Goal: Task Accomplishment & Management: Manage account settings

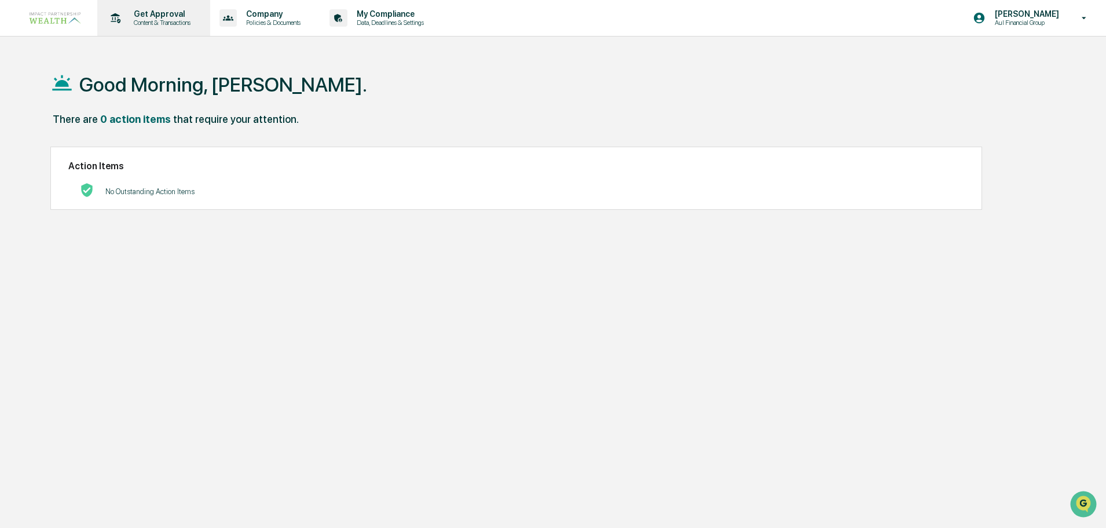
click at [141, 5] on div "Get Approval Content & Transactions" at bounding box center [152, 18] width 101 height 36
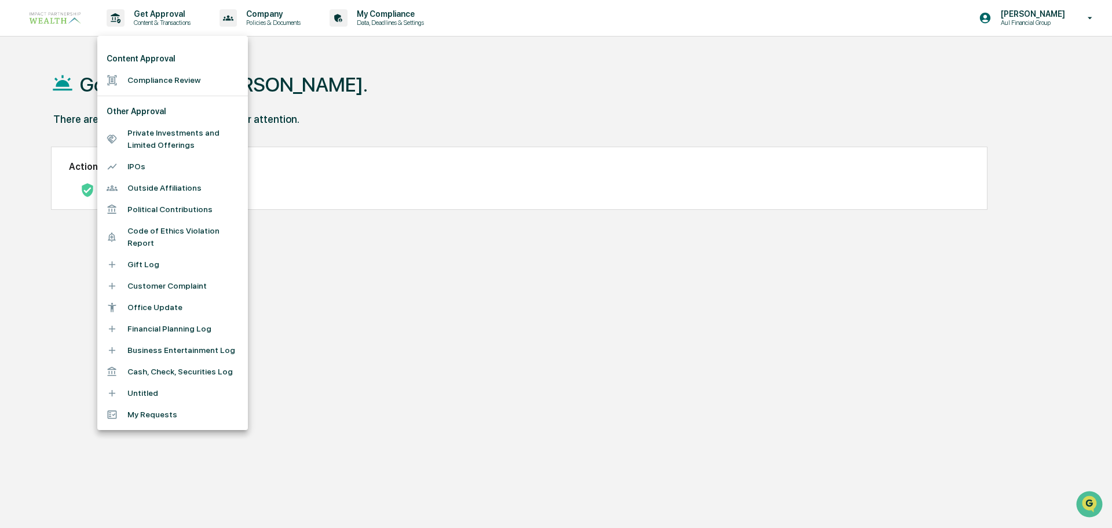
click at [158, 83] on li "Compliance Review" at bounding box center [172, 80] width 151 height 21
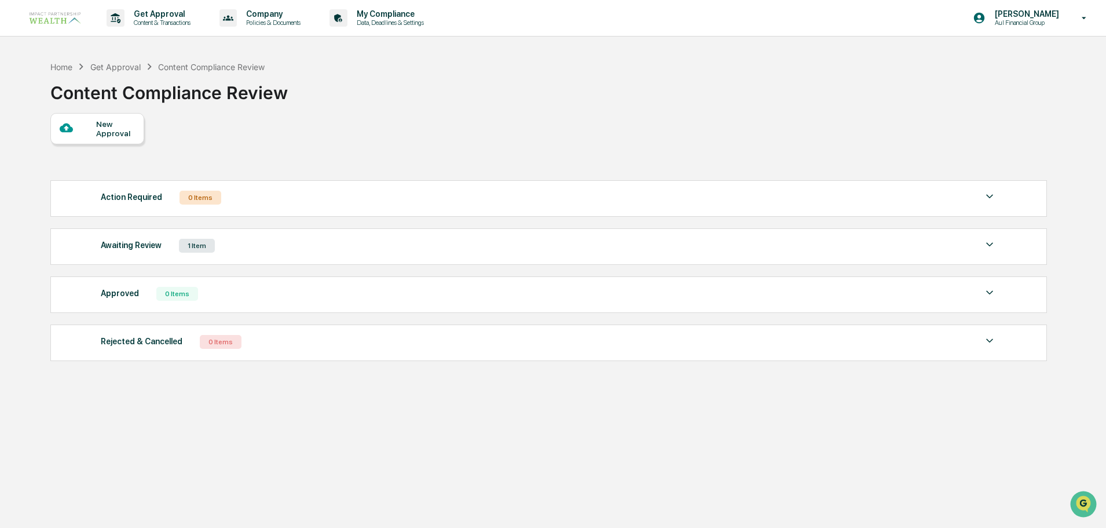
click at [263, 247] on div "Awaiting Review 1 Item" at bounding box center [549, 245] width 896 height 16
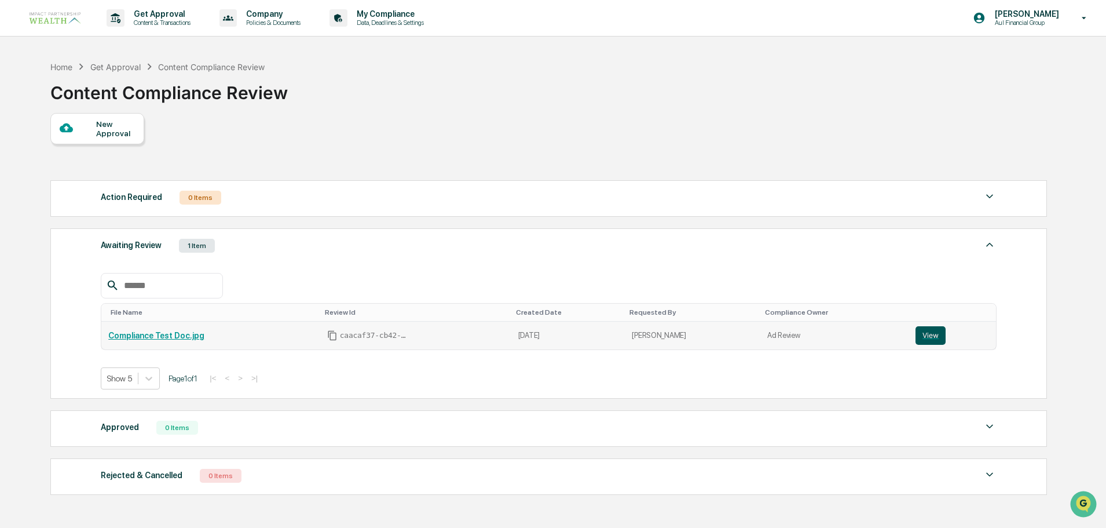
click at [932, 339] on button "View" at bounding box center [931, 335] width 30 height 19
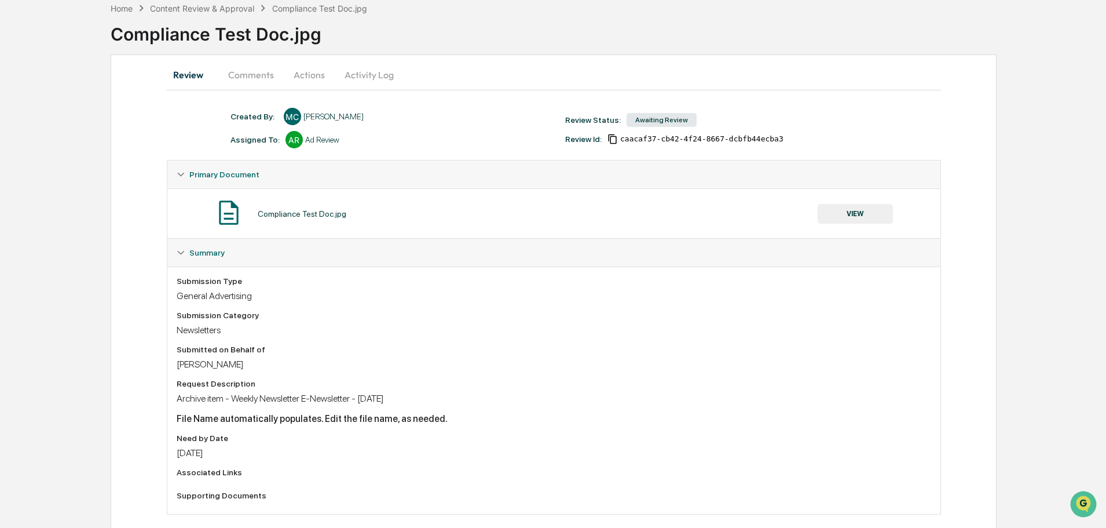
scroll to position [50, 0]
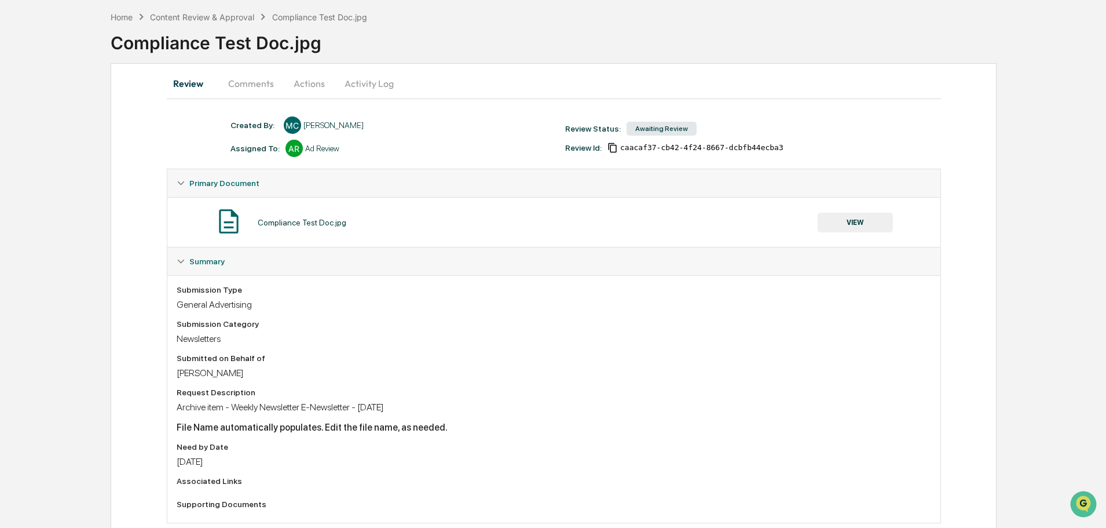
click at [258, 82] on button "Comments" at bounding box center [251, 84] width 64 height 28
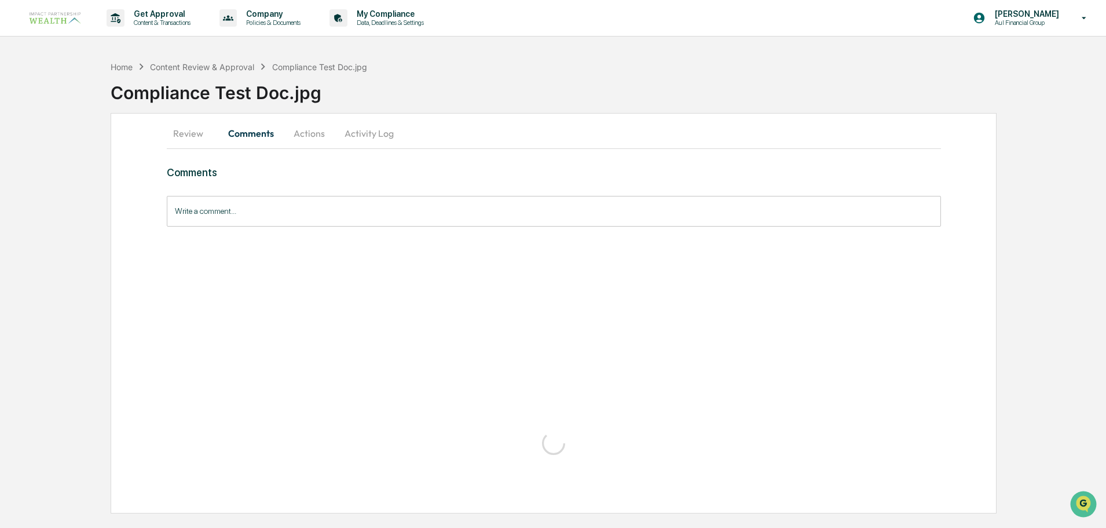
scroll to position [0, 0]
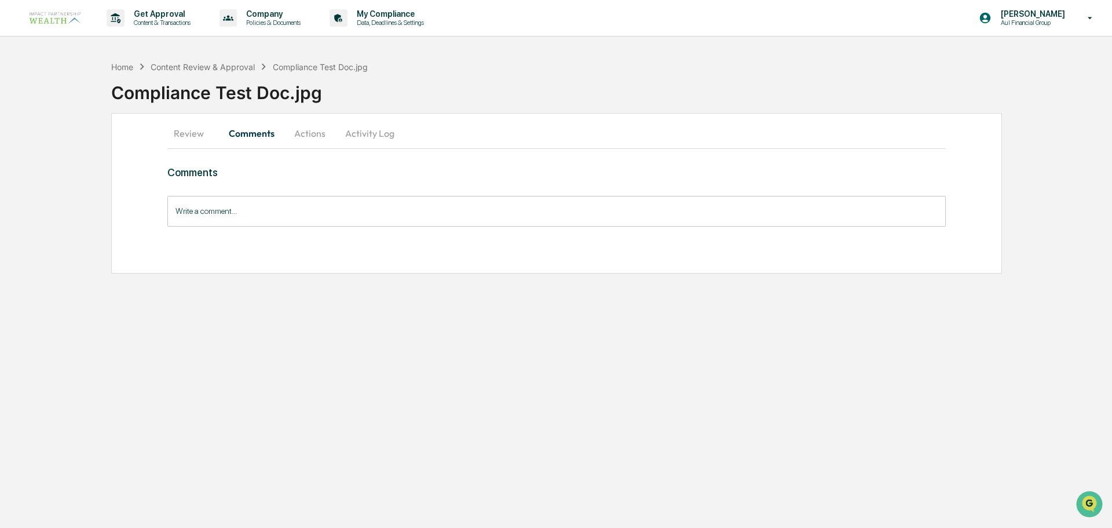
click at [201, 131] on button "Review" at bounding box center [193, 133] width 52 height 28
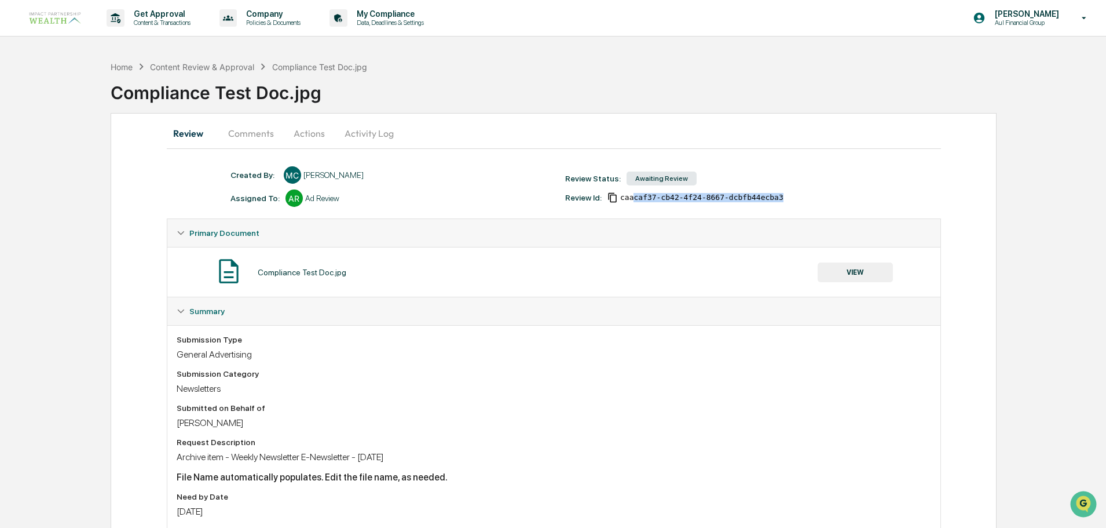
drag, startPoint x: 783, startPoint y: 199, endPoint x: 631, endPoint y: 203, distance: 151.8
click at [631, 203] on div "Created By: ‎ ‎ MC Meghan Caviris Assigned To: AR Ad Review Review Status: Awai…" at bounding box center [560, 186] width 670 height 41
click at [613, 195] on icon "Copy Id" at bounding box center [613, 198] width 8 height 10
click at [332, 269] on div "Compliance Test Doc.jpg" at bounding box center [302, 272] width 89 height 9
click at [294, 275] on div "Compliance Test Doc.jpg" at bounding box center [302, 272] width 89 height 9
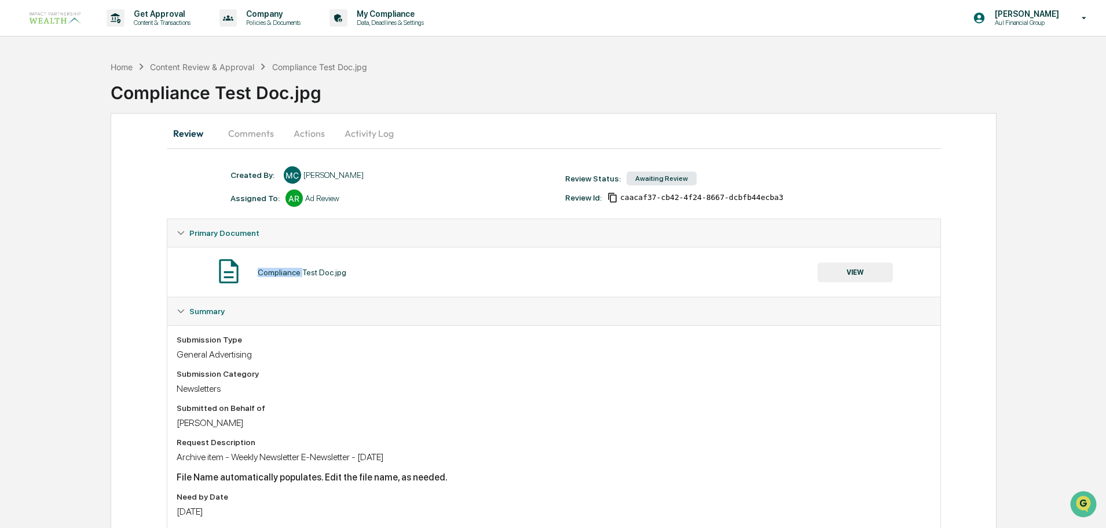
click at [294, 275] on div "Compliance Test Doc.jpg" at bounding box center [302, 272] width 89 height 9
click at [351, 281] on div "Compliance Test Doc.jpg VIEW" at bounding box center [554, 272] width 755 height 31
click at [191, 131] on button "Review" at bounding box center [193, 133] width 52 height 28
click at [203, 75] on div "Compliance Test Doc.jpg" at bounding box center [609, 88] width 996 height 30
click at [202, 65] on div "Content Review & Approval" at bounding box center [202, 67] width 104 height 10
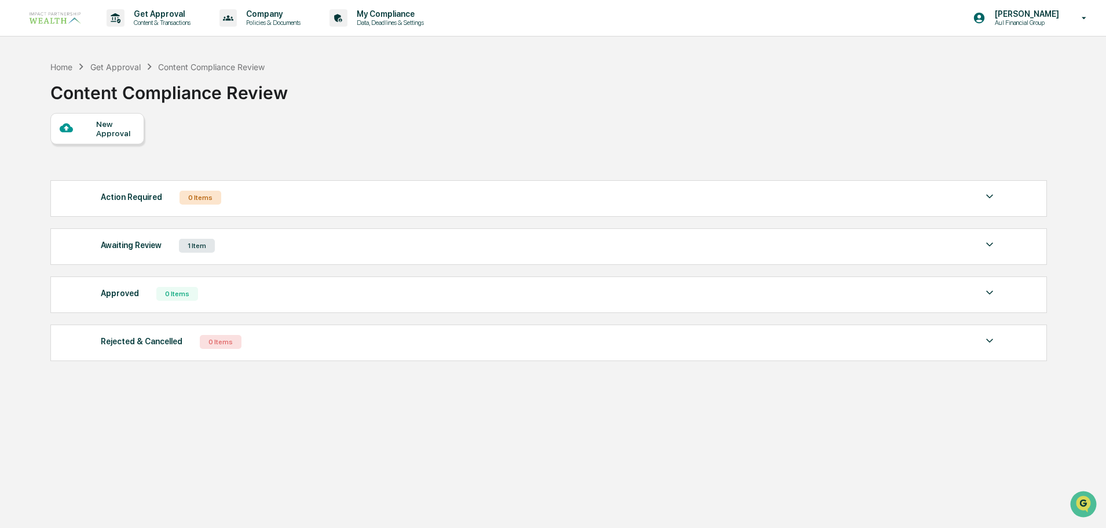
click at [192, 253] on div "Awaiting Review 1 Item" at bounding box center [549, 245] width 896 height 16
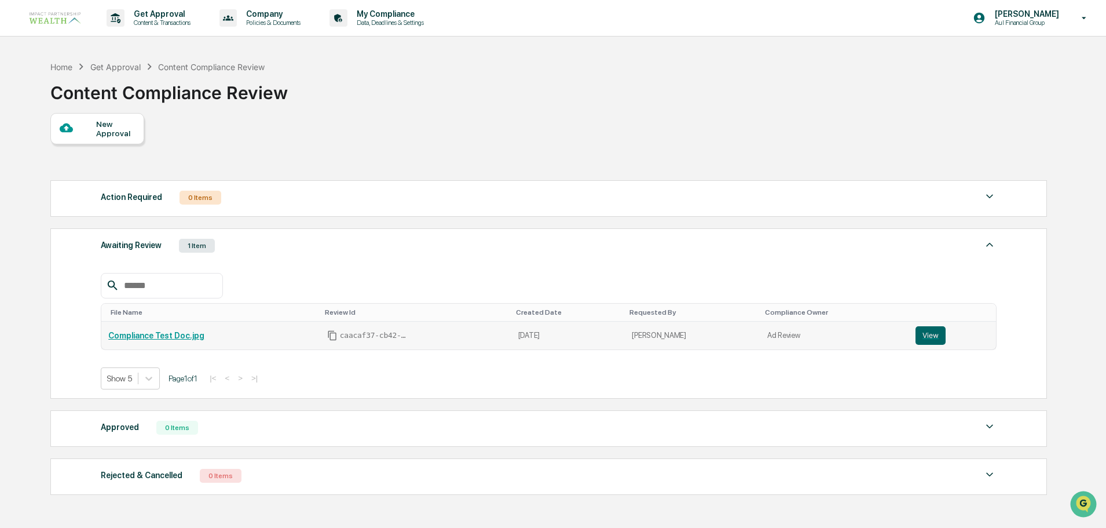
click at [159, 335] on link "Compliance Test Doc.jpg" at bounding box center [156, 335] width 96 height 9
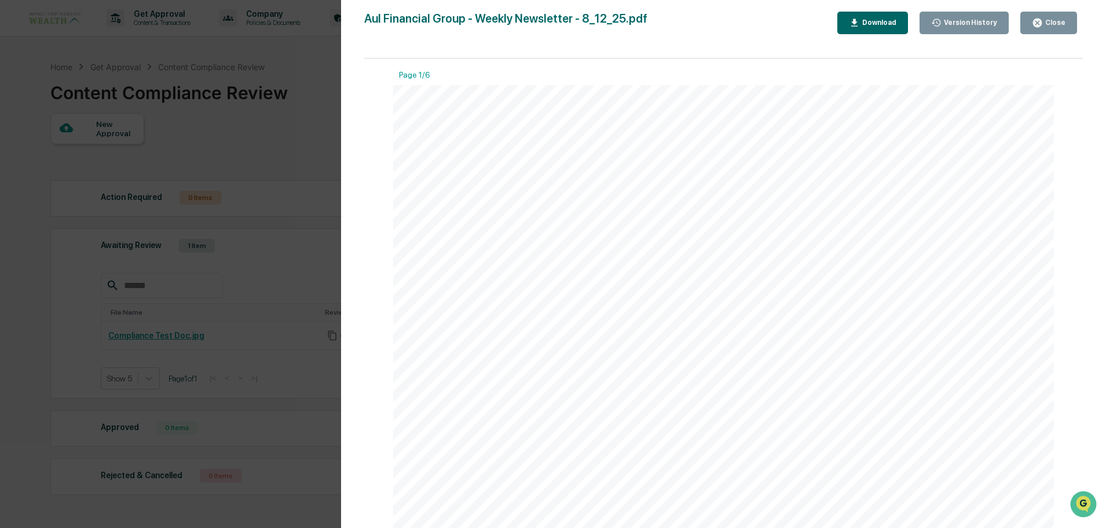
click at [1056, 27] on div "Close" at bounding box center [1049, 22] width 34 height 11
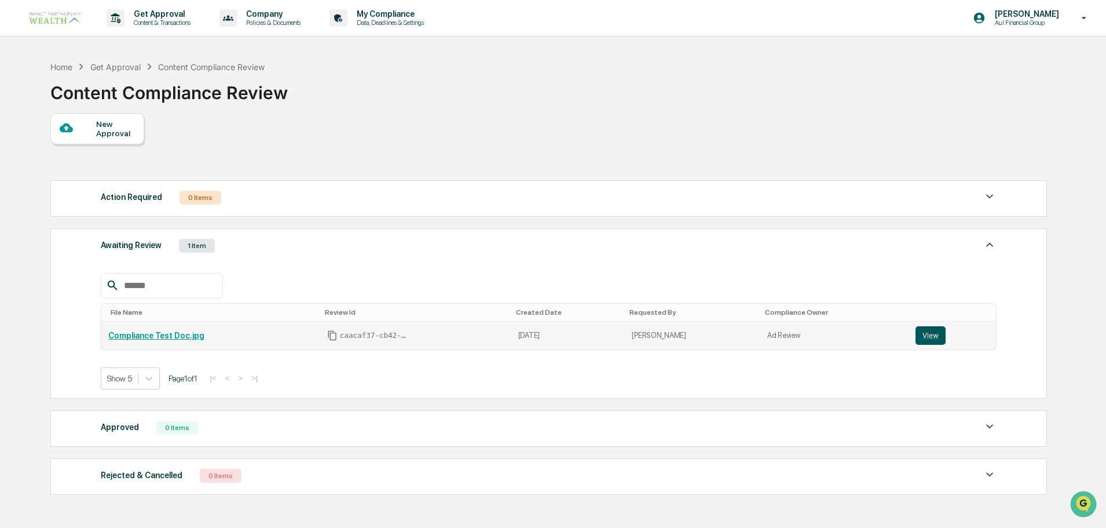
click at [936, 336] on button "View" at bounding box center [931, 335] width 30 height 19
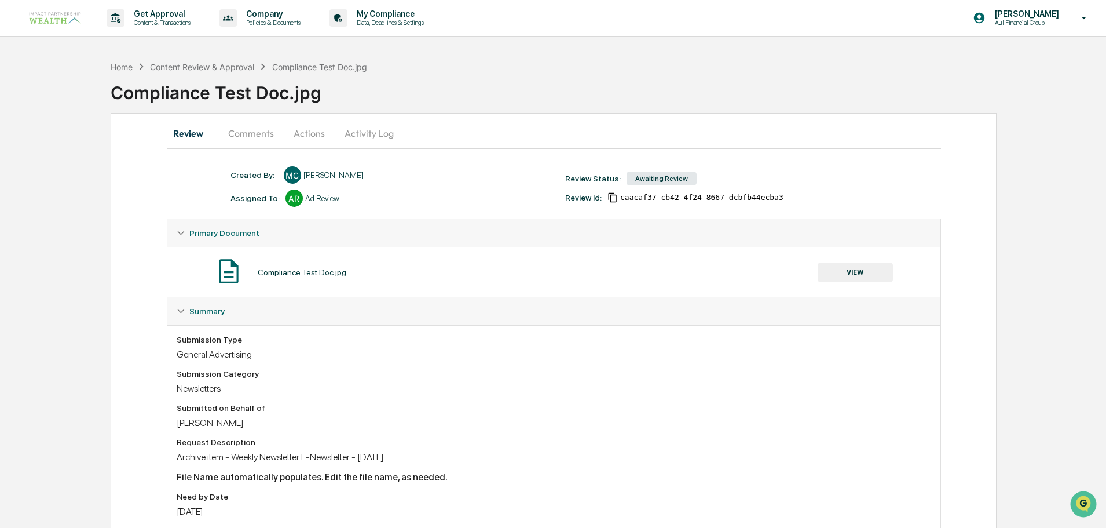
scroll to position [75, 0]
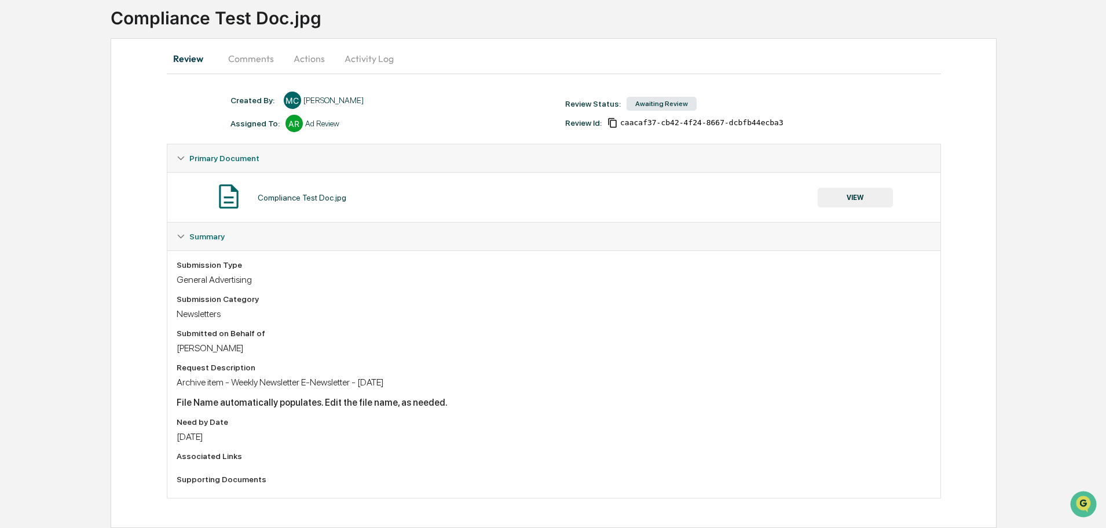
click at [248, 45] on button "Comments" at bounding box center [251, 59] width 64 height 28
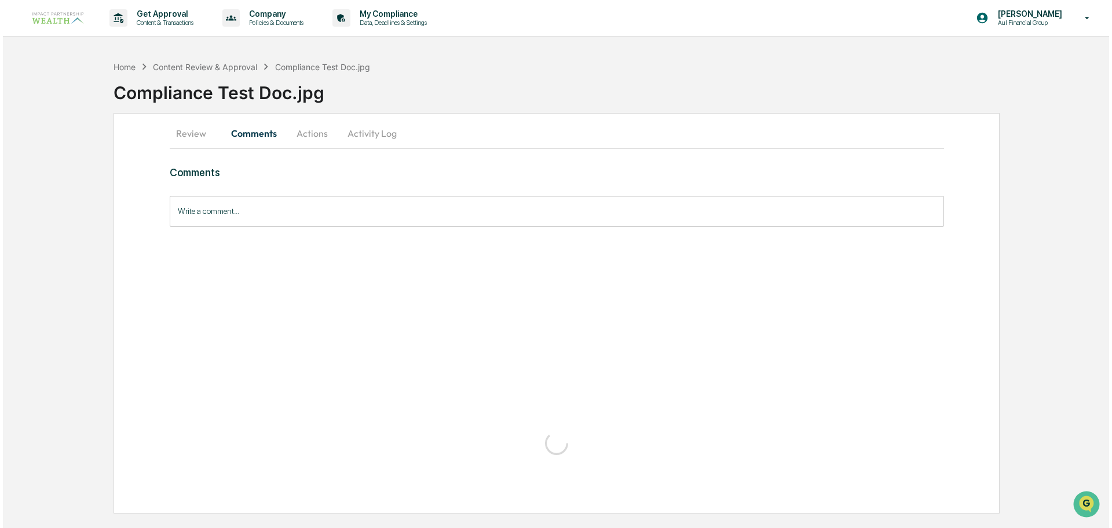
scroll to position [0, 0]
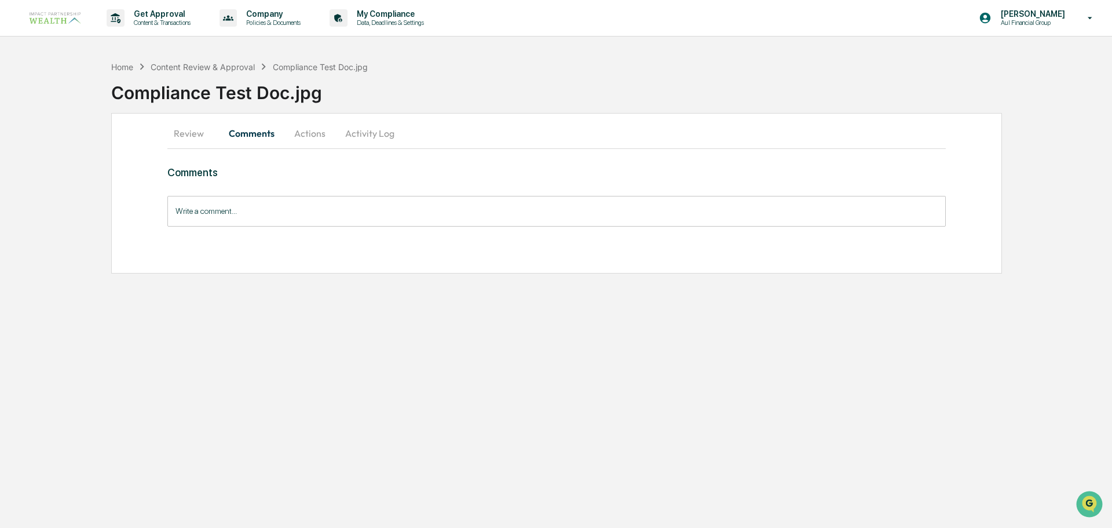
click at [298, 136] on button "Actions" at bounding box center [310, 133] width 52 height 28
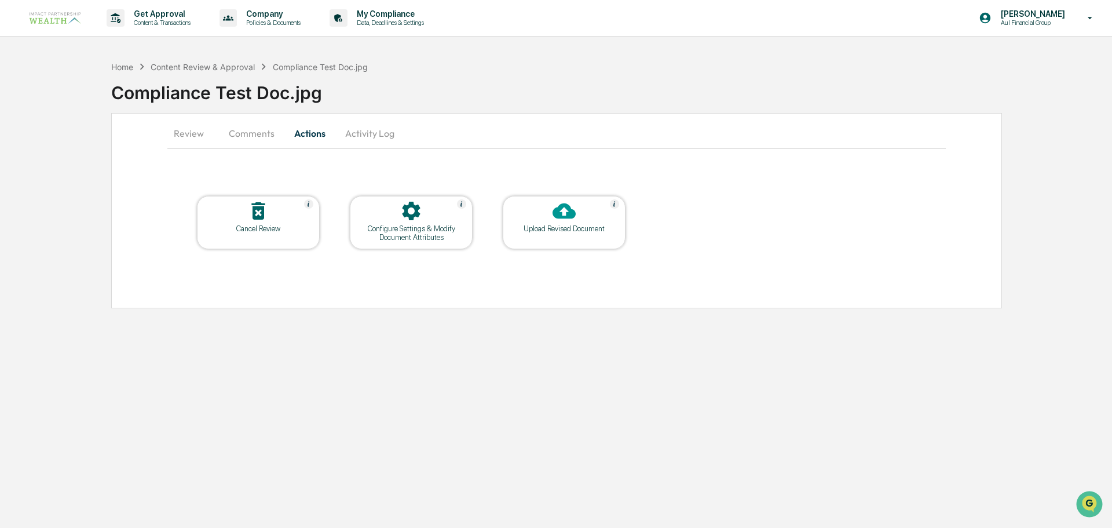
click at [375, 130] on button "Activity Log" at bounding box center [370, 133] width 68 height 28
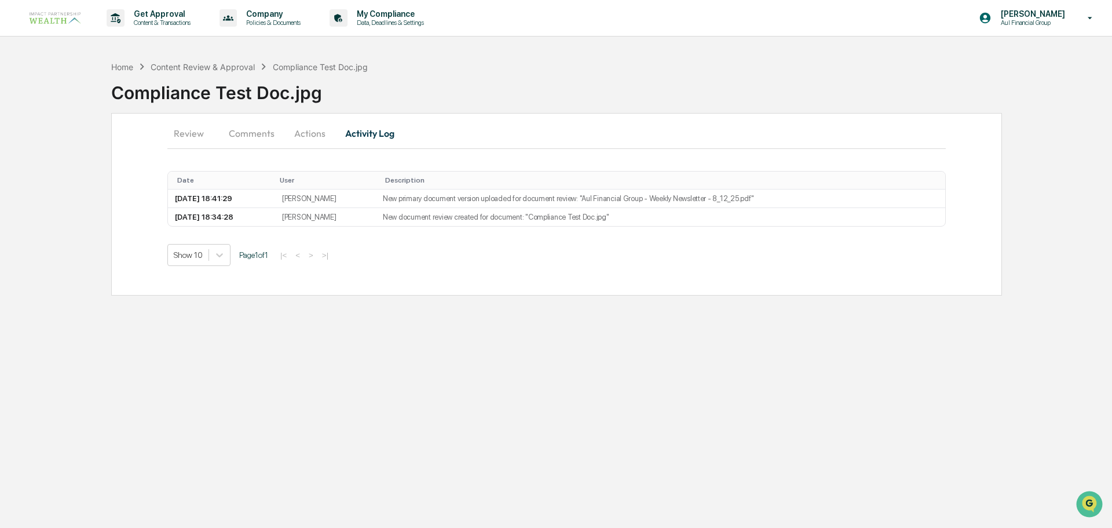
click at [266, 136] on button "Comments" at bounding box center [252, 133] width 64 height 28
